Goal: Task Accomplishment & Management: Manage account settings

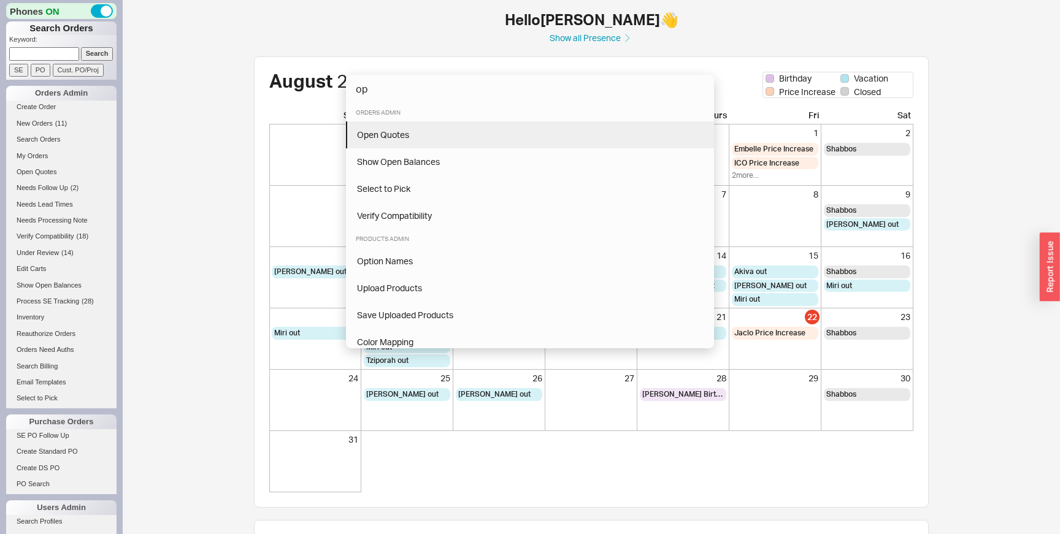
type input "op"
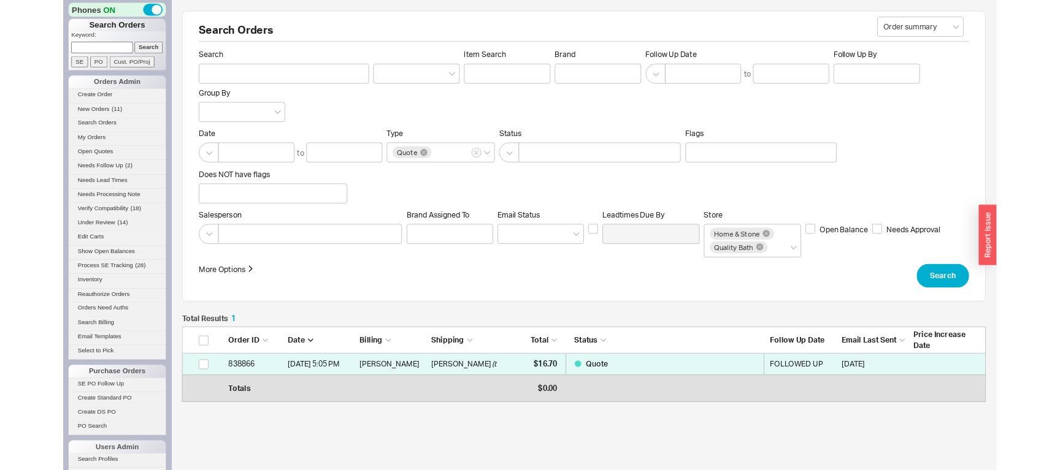
scroll to position [80, 913]
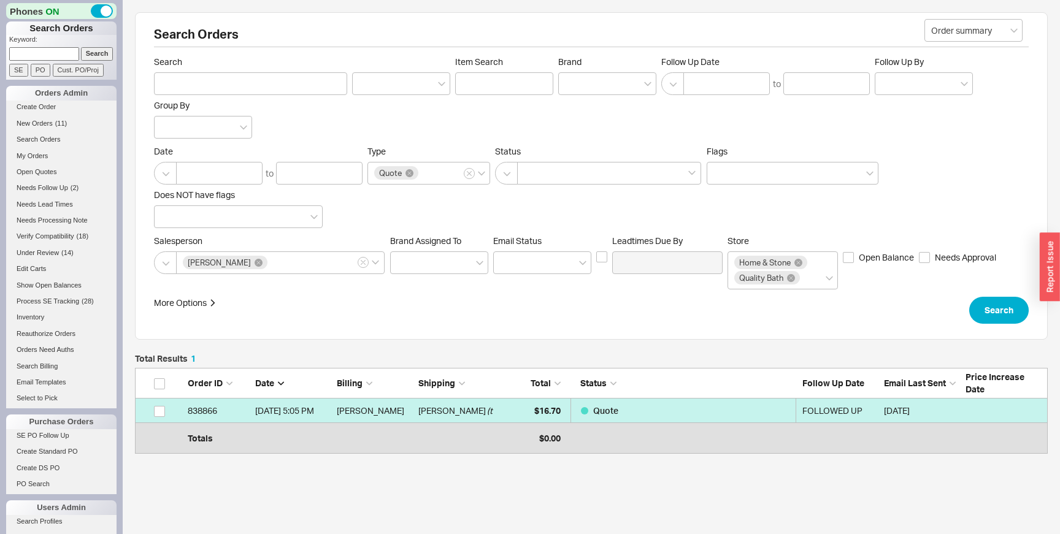
click at [582, 414] on div "Quote" at bounding box center [599, 411] width 37 height 25
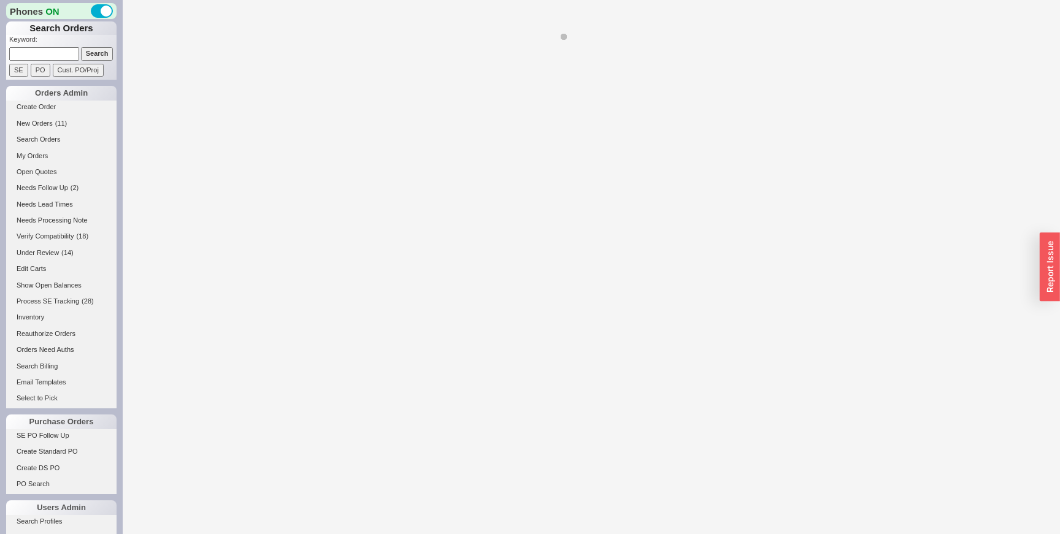
select select "LOW"
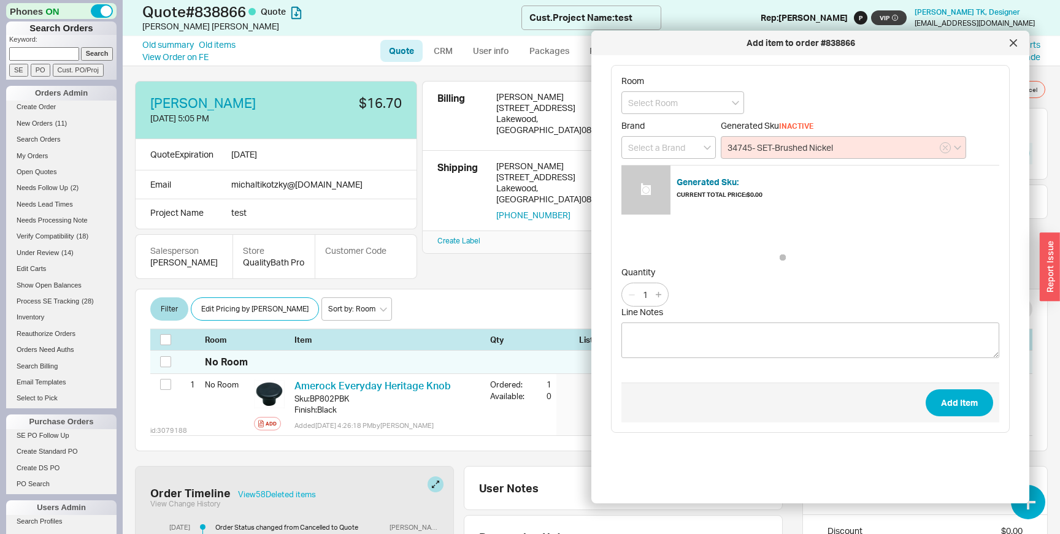
type input "34745- SET-Brushed Nickel"
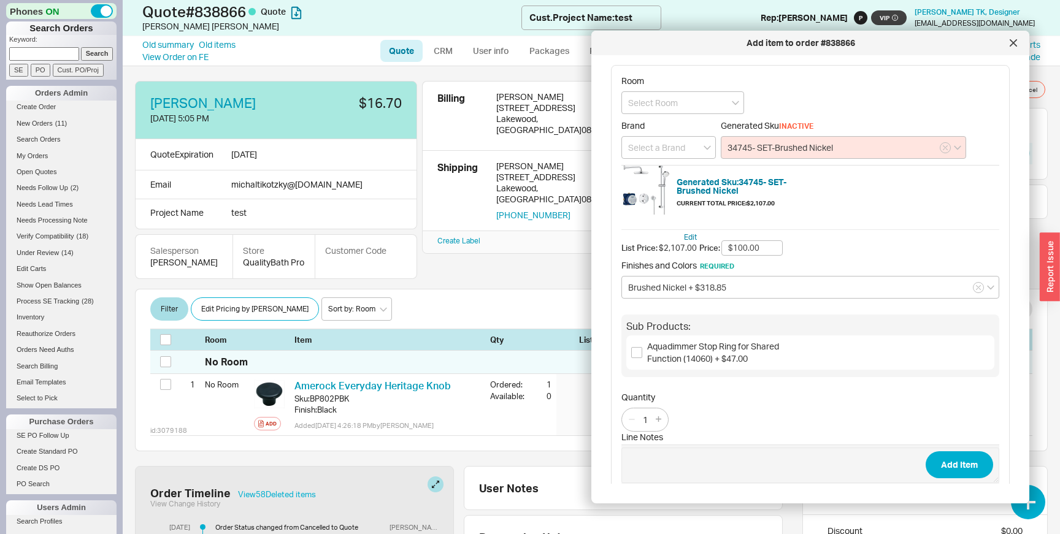
type input "$100.00"
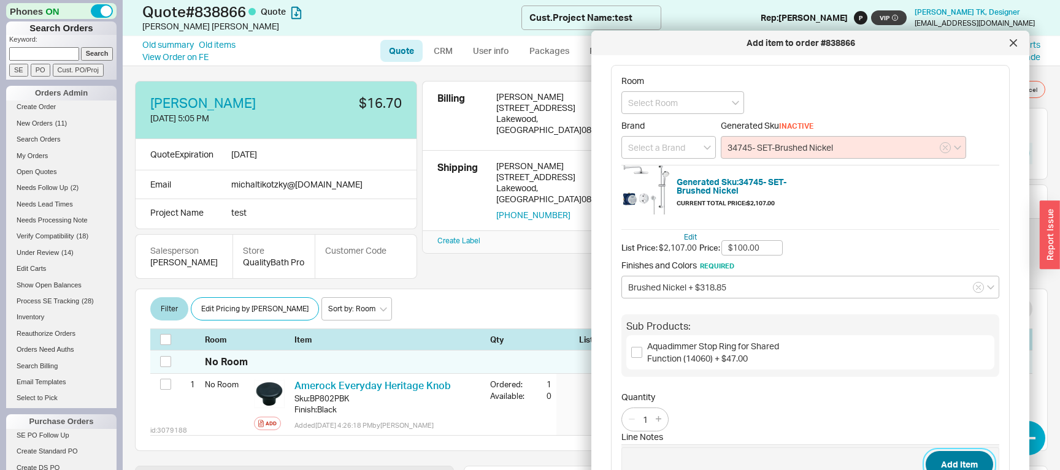
click at [961, 462] on button "Add Item" at bounding box center [958, 464] width 67 height 27
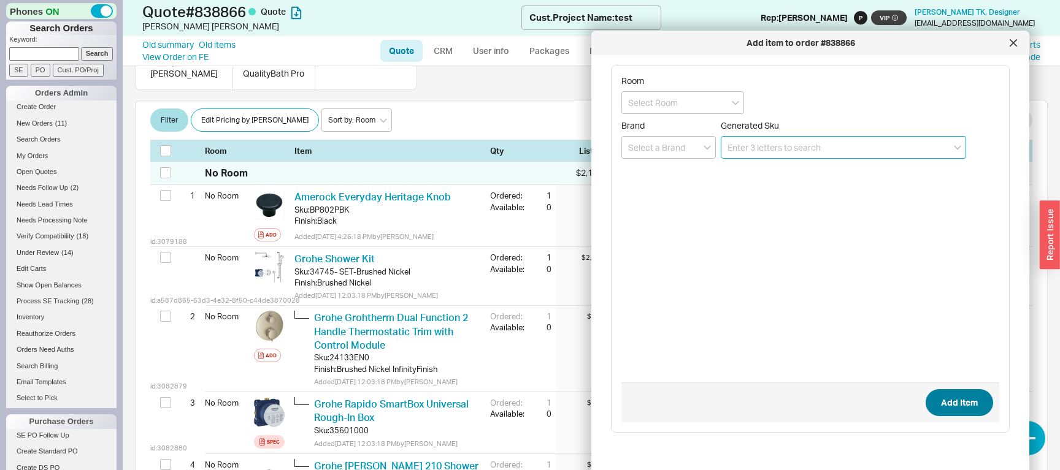
scroll to position [209, 0]
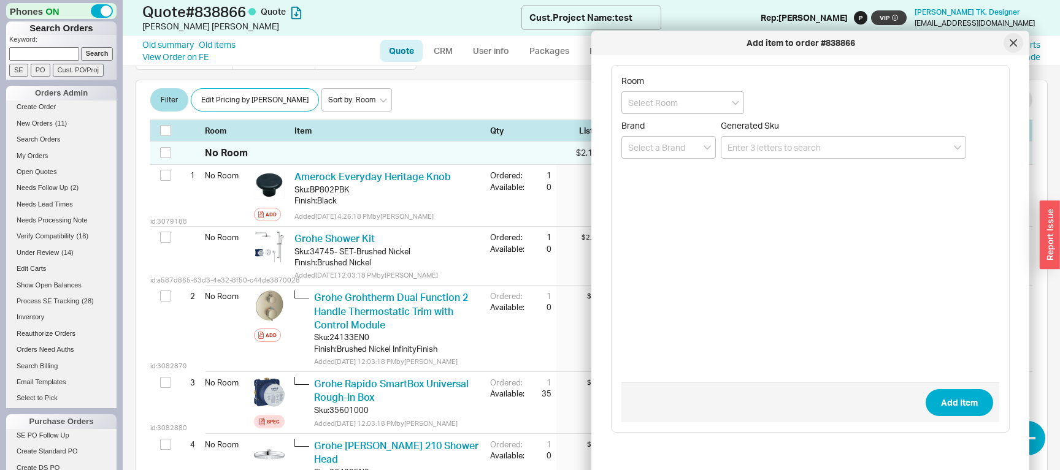
click at [1018, 46] on div at bounding box center [1013, 43] width 20 height 20
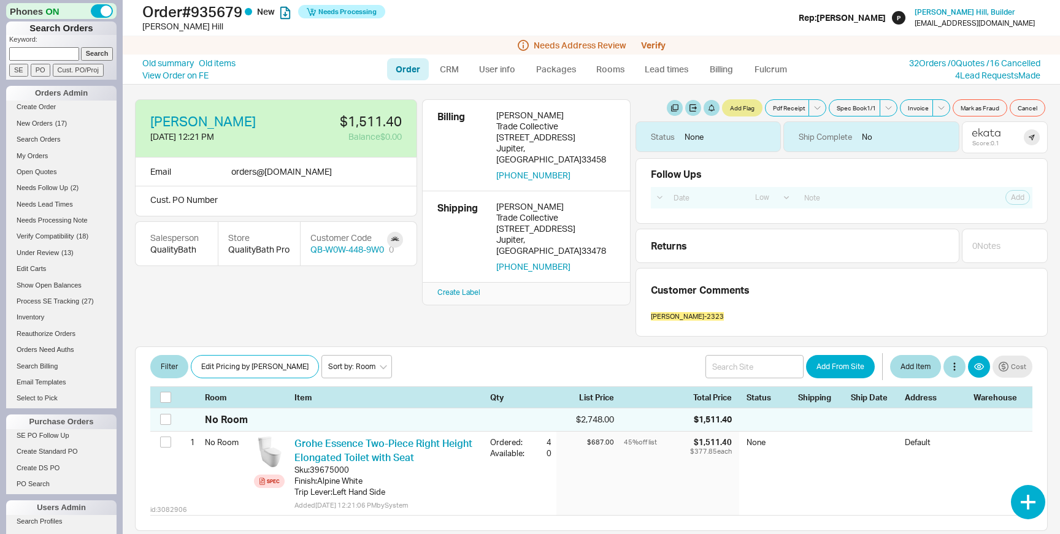
select select "LOW"
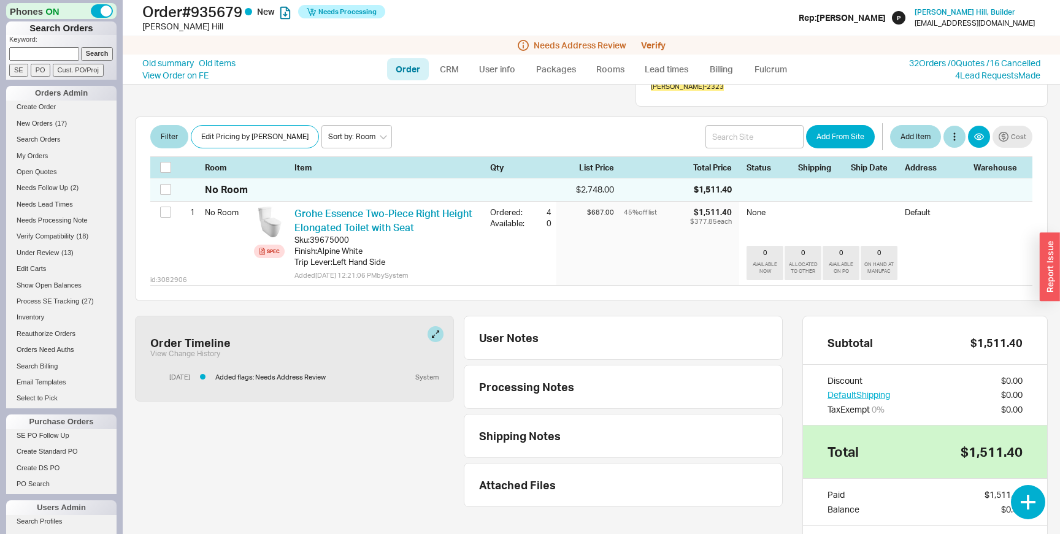
scroll to position [231, 0]
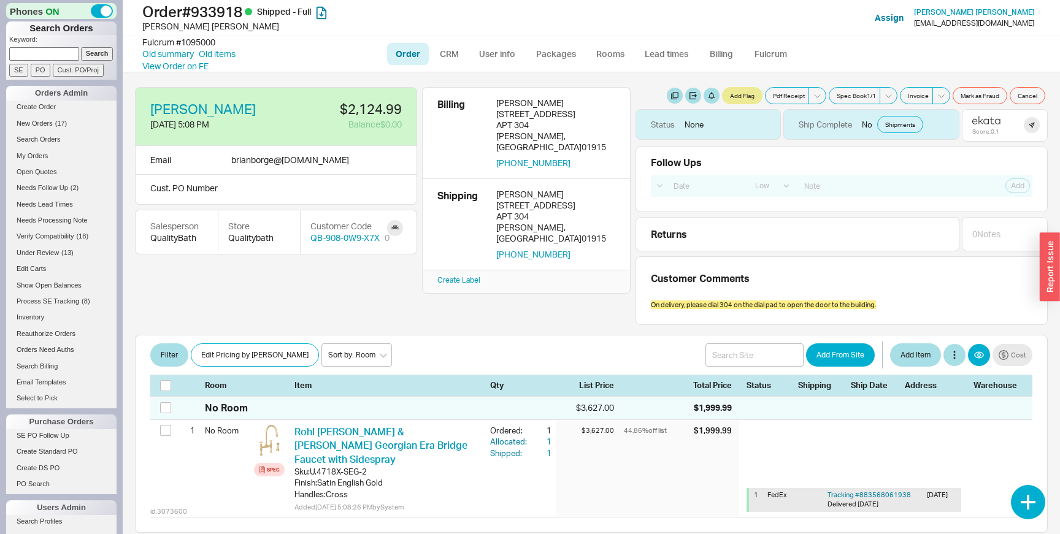
select select "LOW"
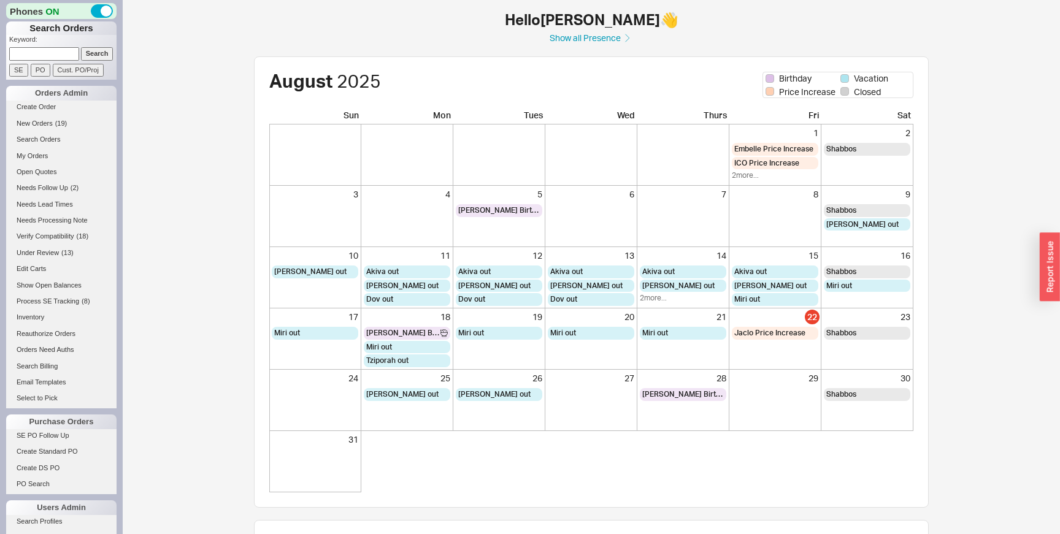
click at [41, 116] on li "Create Order" at bounding box center [61, 109] width 110 height 16
click at [47, 120] on span "New Orders" at bounding box center [35, 123] width 36 height 7
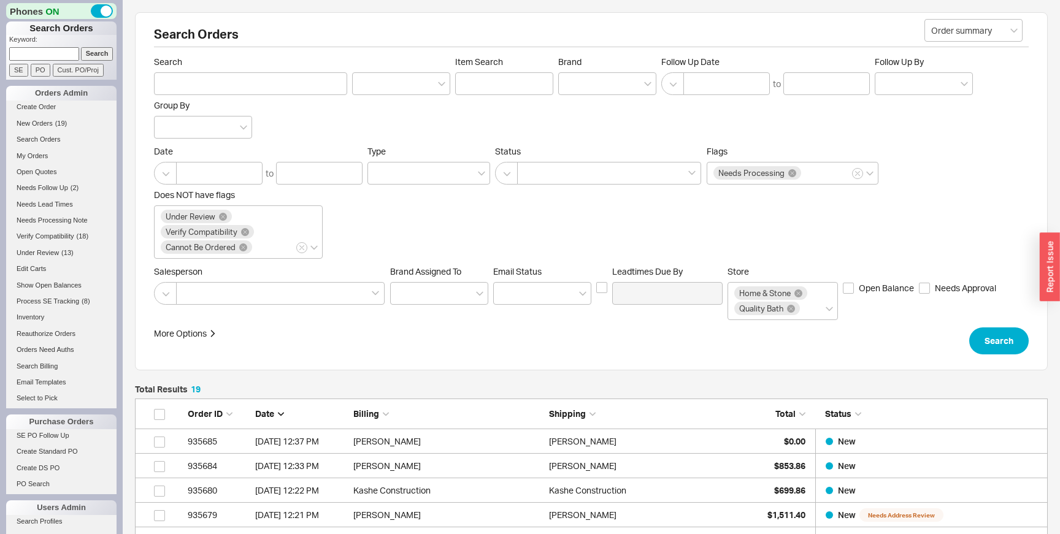
scroll to position [521, 913]
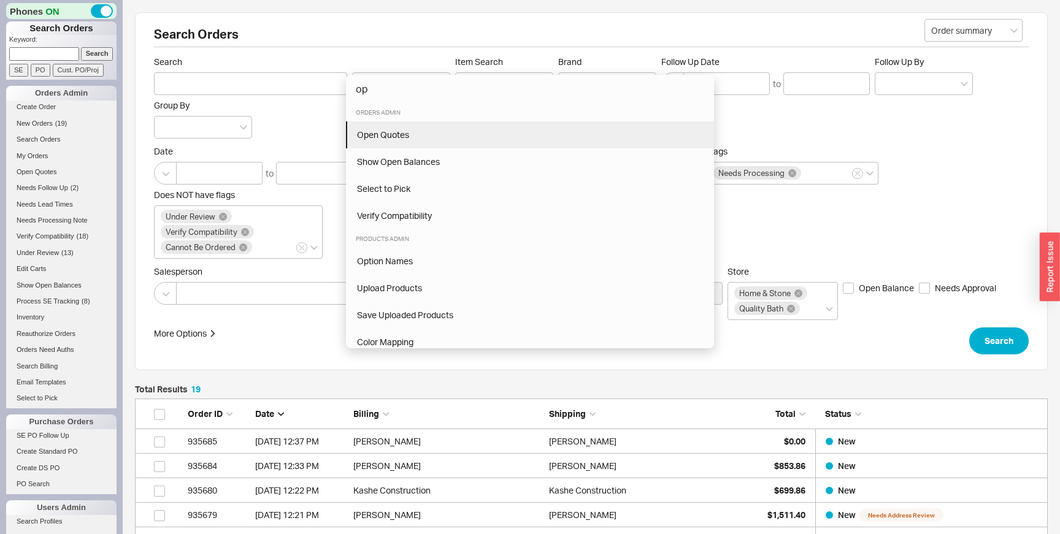
type input "op"
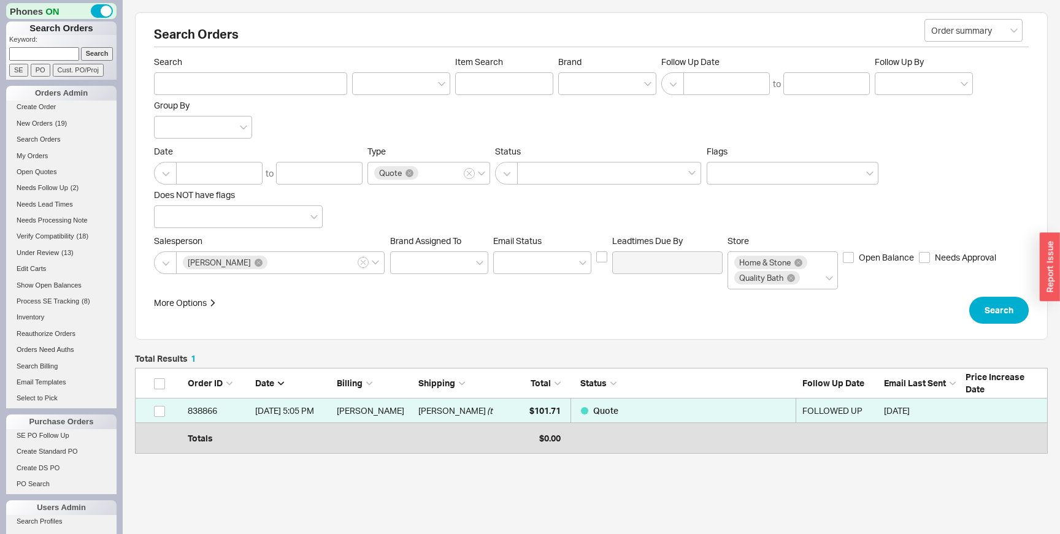
scroll to position [80, 913]
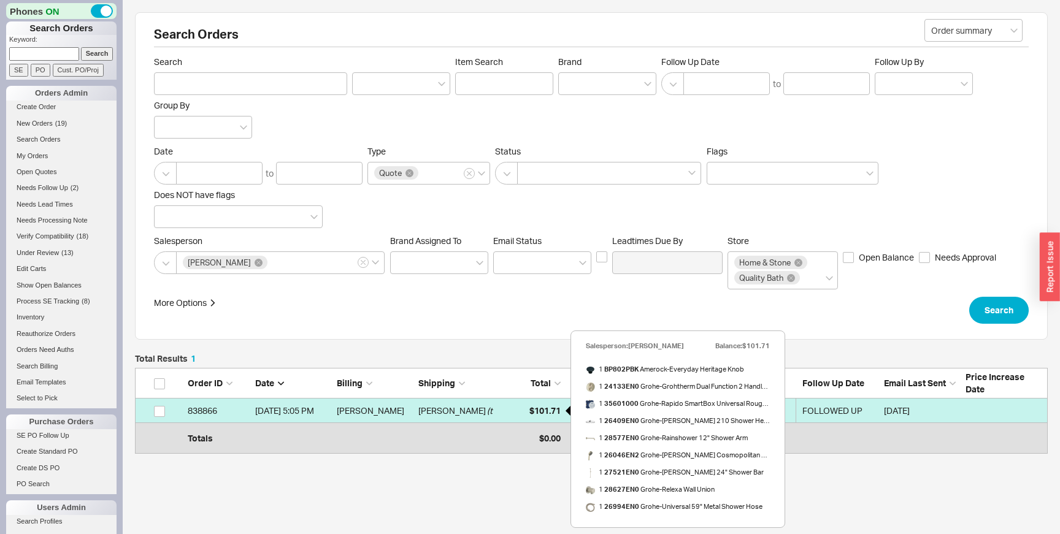
click at [543, 413] on span "$101.71" at bounding box center [544, 410] width 31 height 10
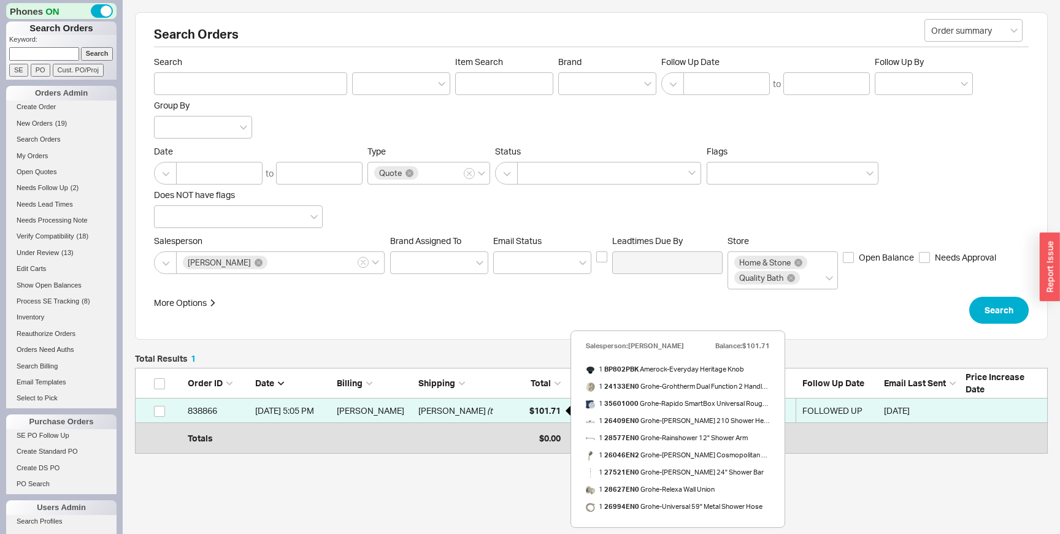
select select "LOW"
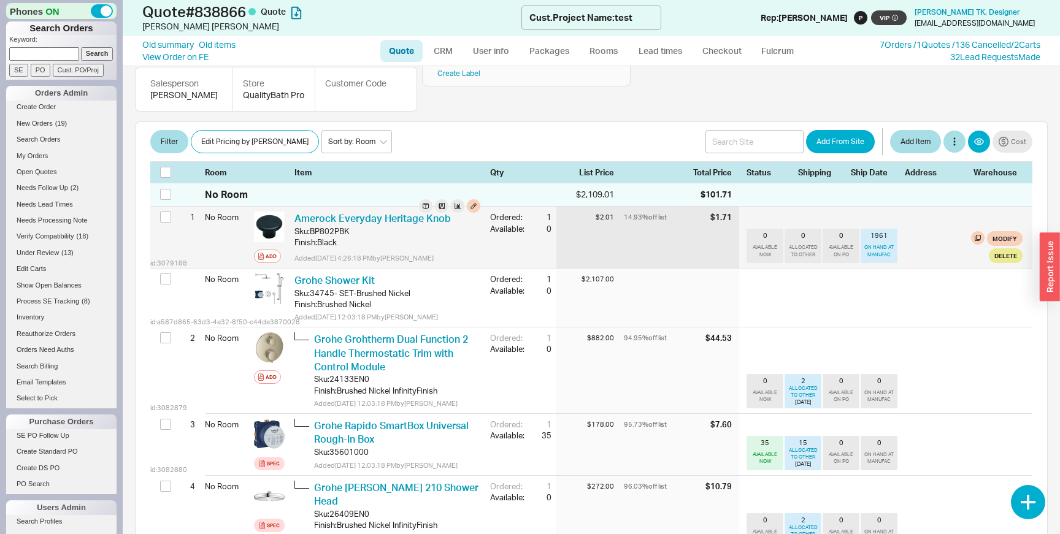
scroll to position [169, 0]
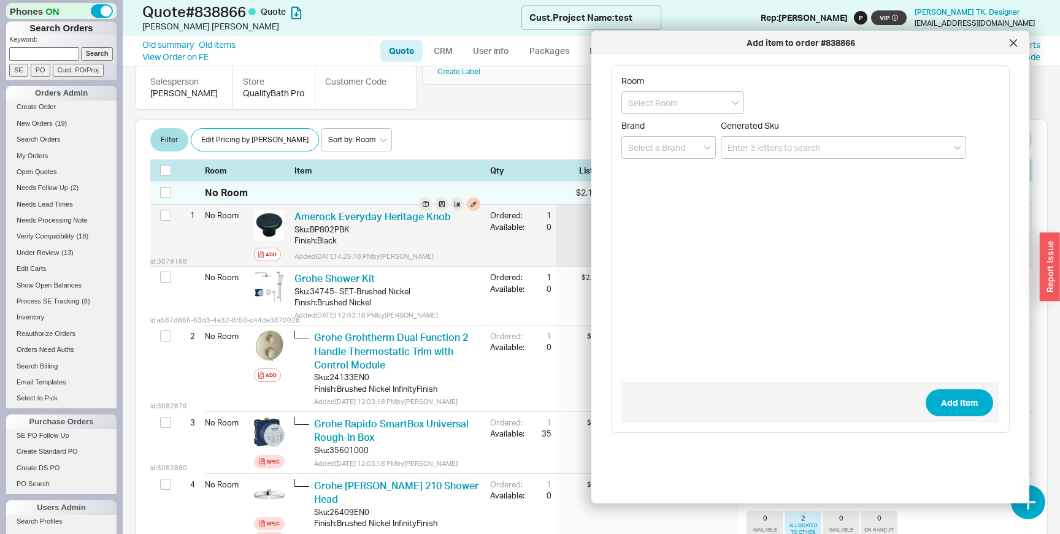
type input "r"
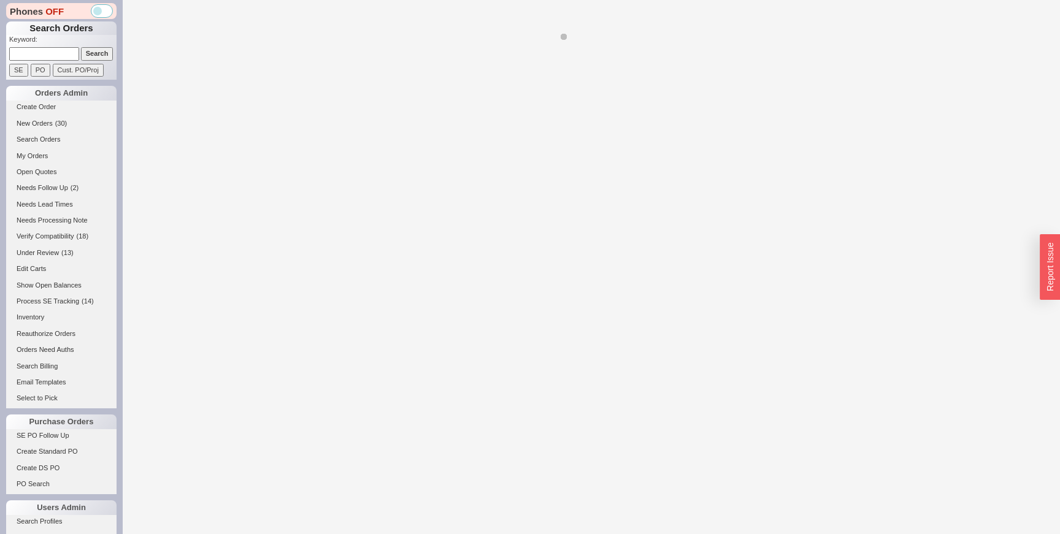
select select "LOW"
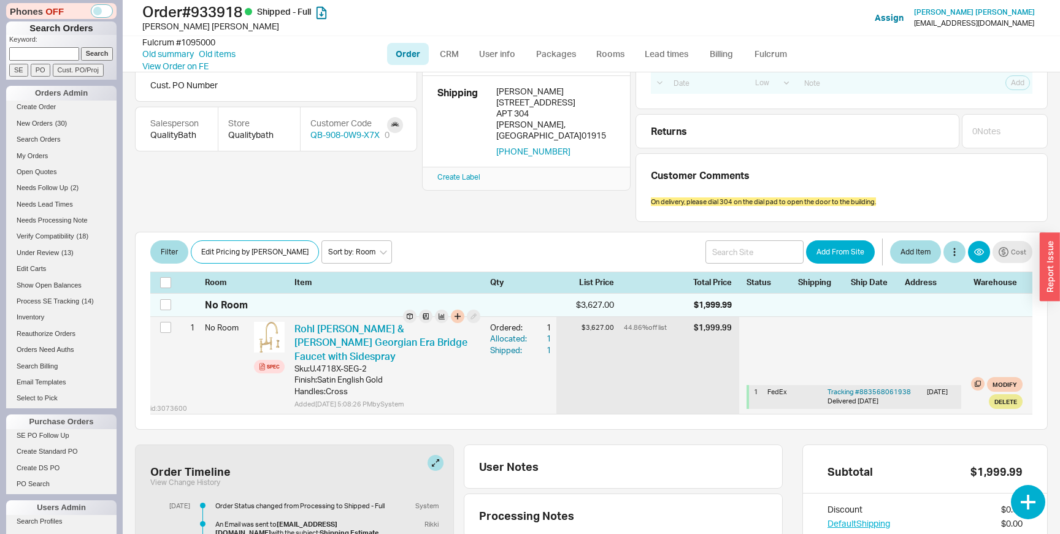
scroll to position [124, 0]
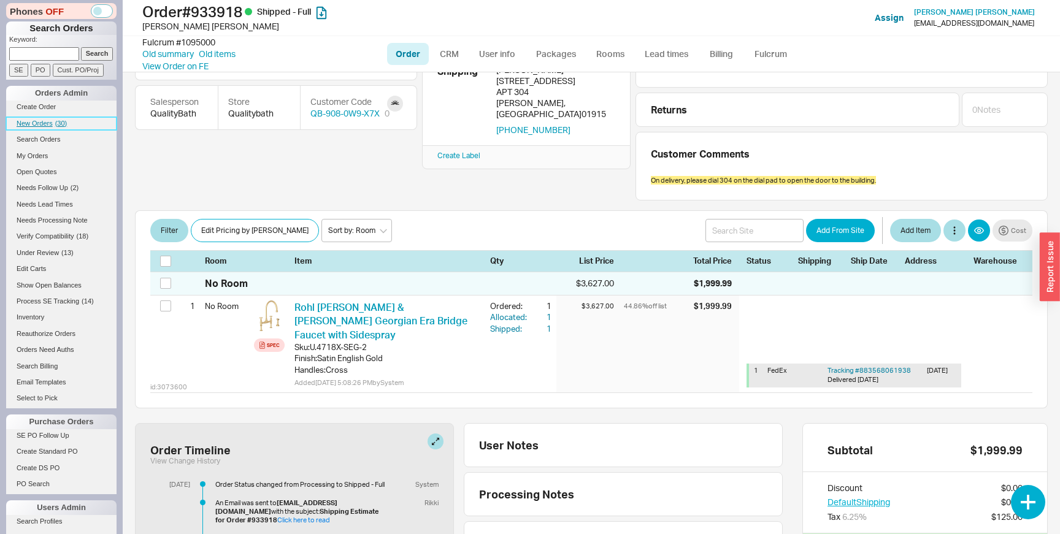
click at [36, 123] on span "New Orders" at bounding box center [35, 123] width 36 height 7
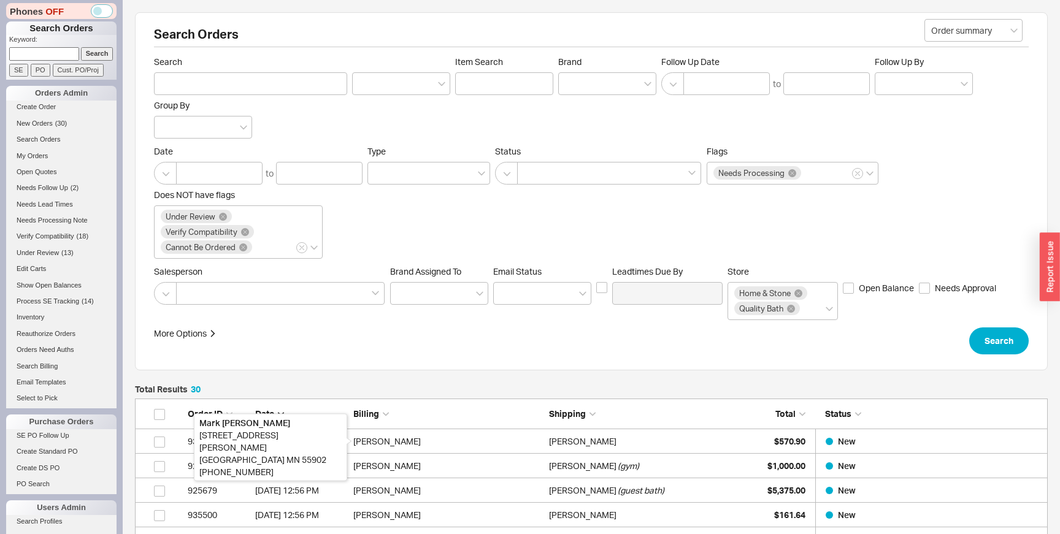
scroll to position [791, 913]
click at [473, 451] on div "Mark Swatosh" at bounding box center [447, 441] width 189 height 25
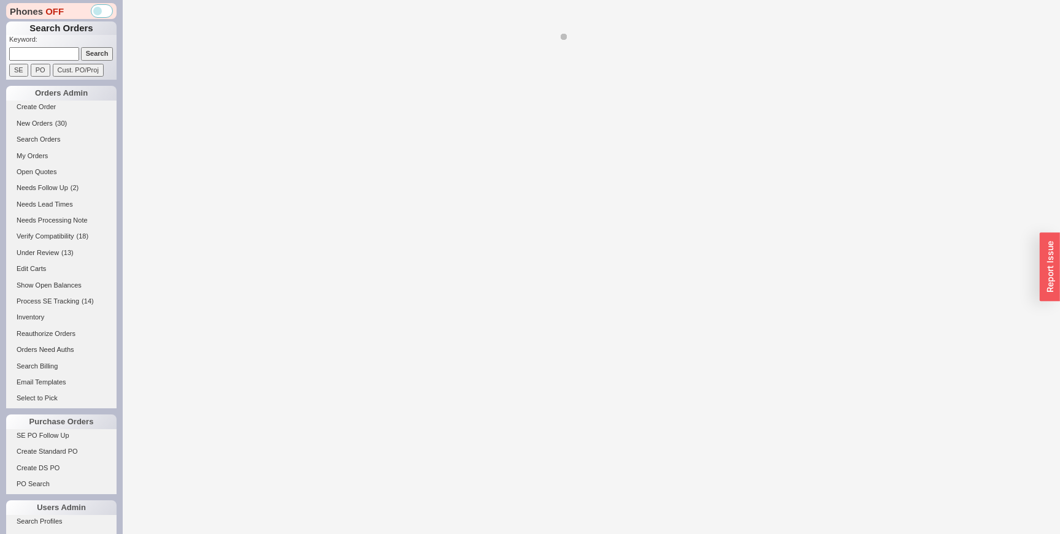
select select "LOW"
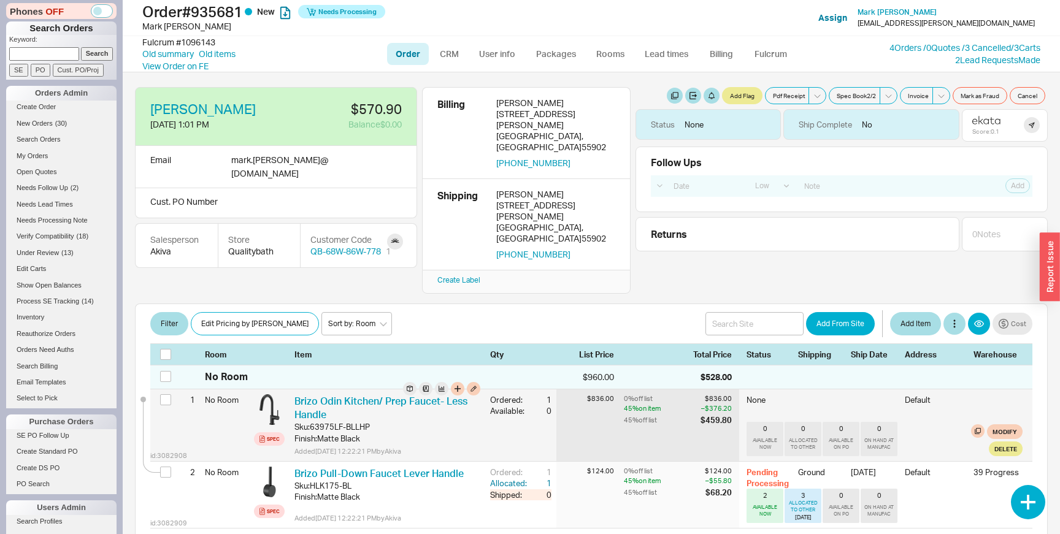
click at [464, 382] on div at bounding box center [441, 388] width 77 height 13
click at [460, 382] on button "button" at bounding box center [457, 388] width 13 height 13
